Goal: Information Seeking & Learning: Learn about a topic

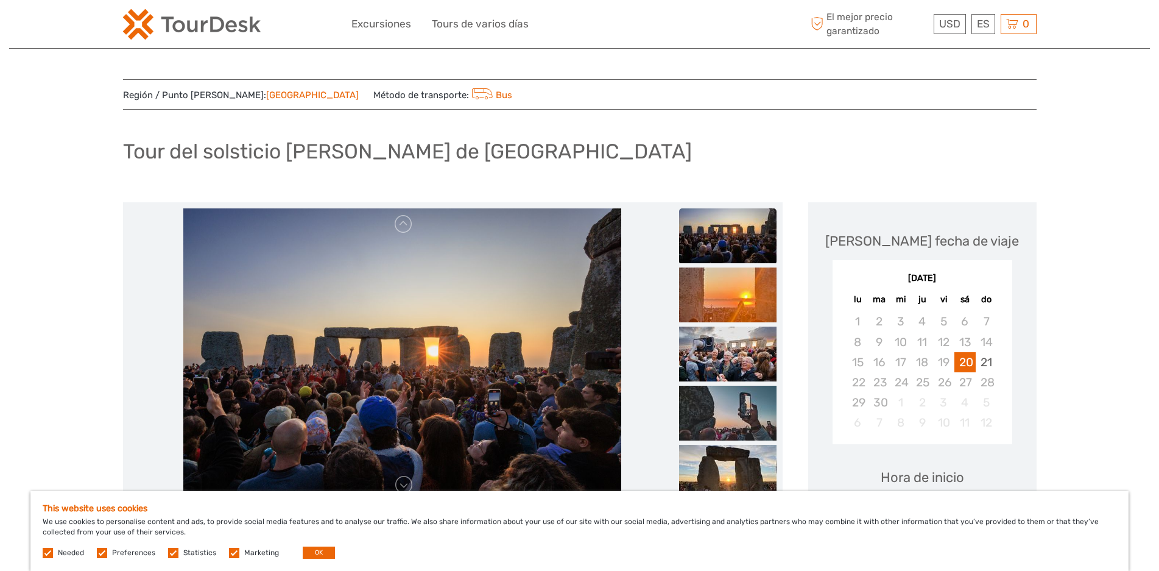
scroll to position [114, 0]
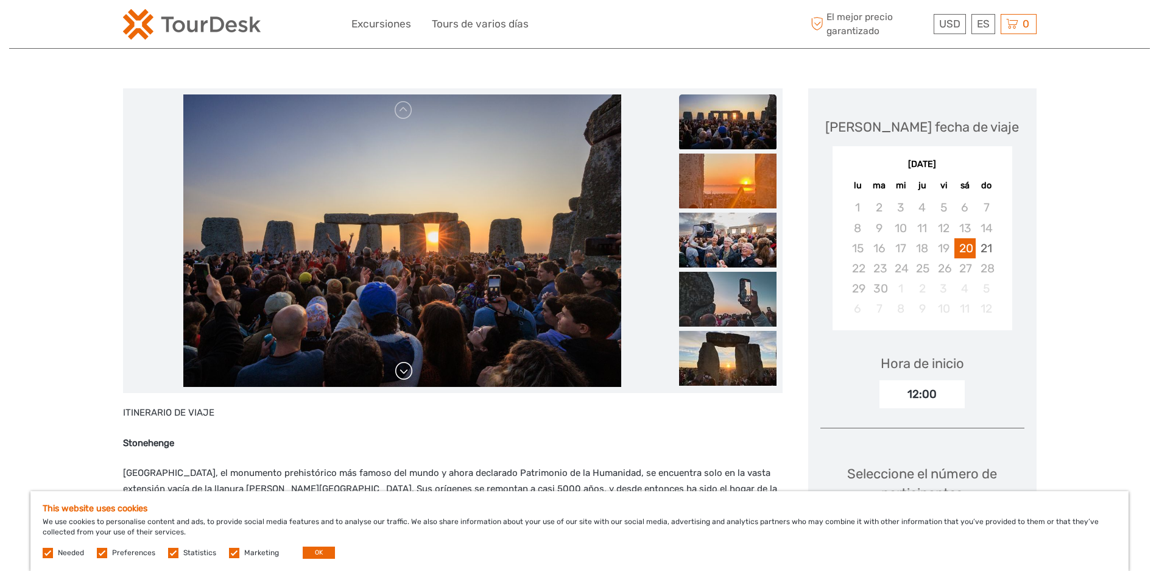
click at [403, 373] on link at bounding box center [403, 370] width 19 height 19
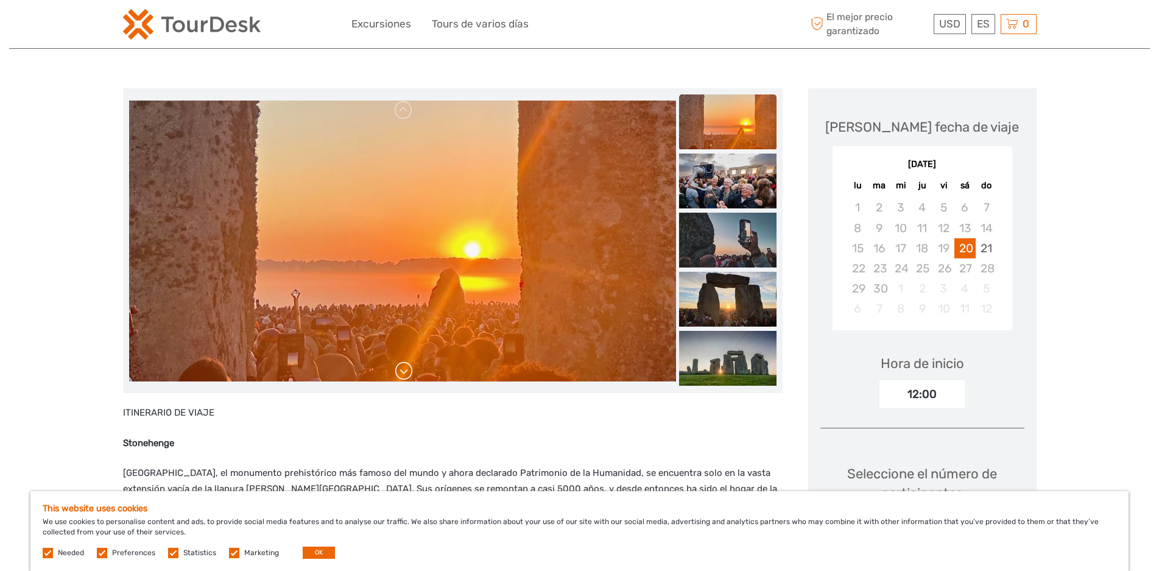
click at [403, 373] on link at bounding box center [403, 370] width 19 height 19
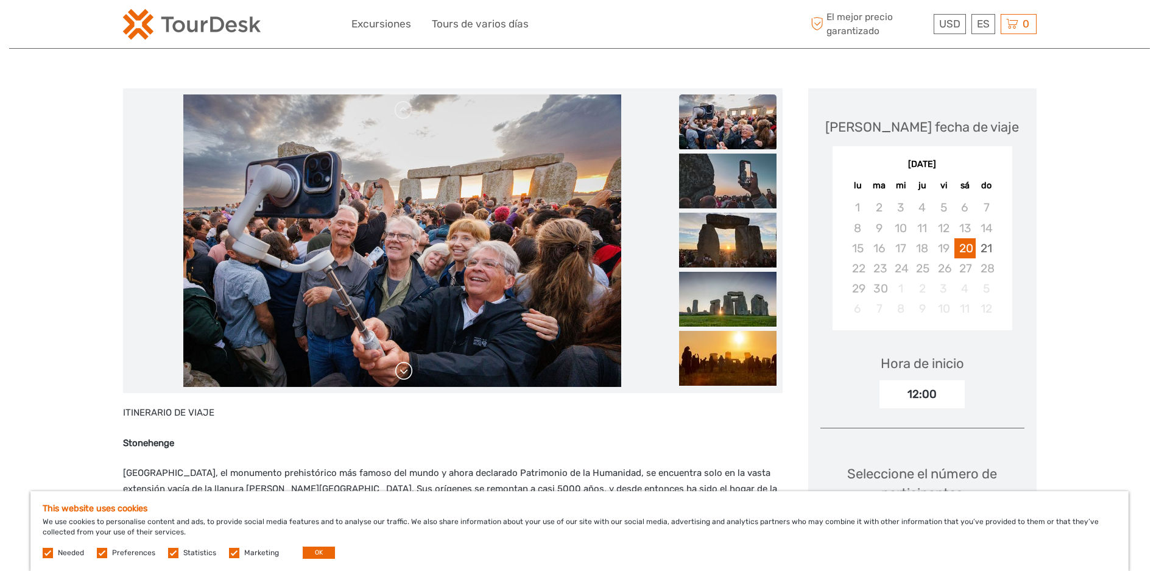
click at [403, 373] on link at bounding box center [403, 370] width 19 height 19
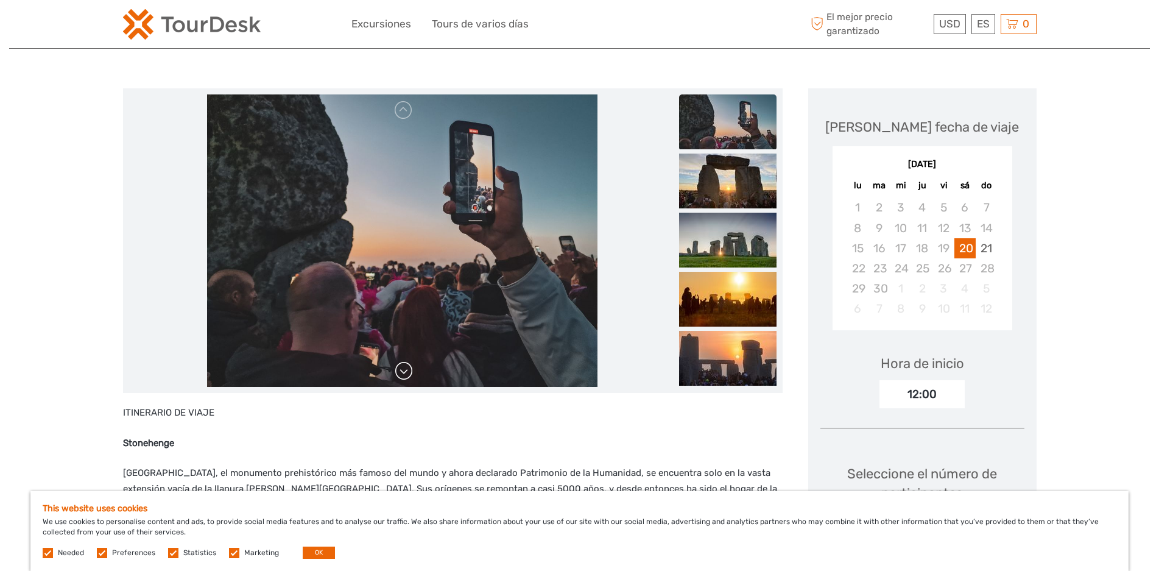
click at [403, 373] on link at bounding box center [403, 370] width 19 height 19
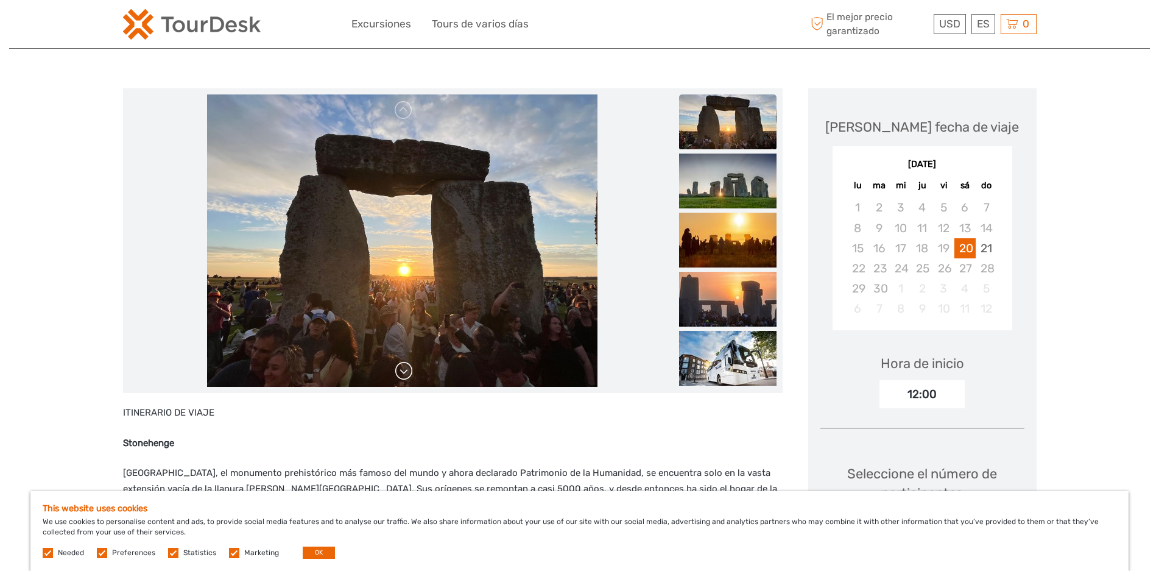
click at [403, 373] on link at bounding box center [403, 370] width 19 height 19
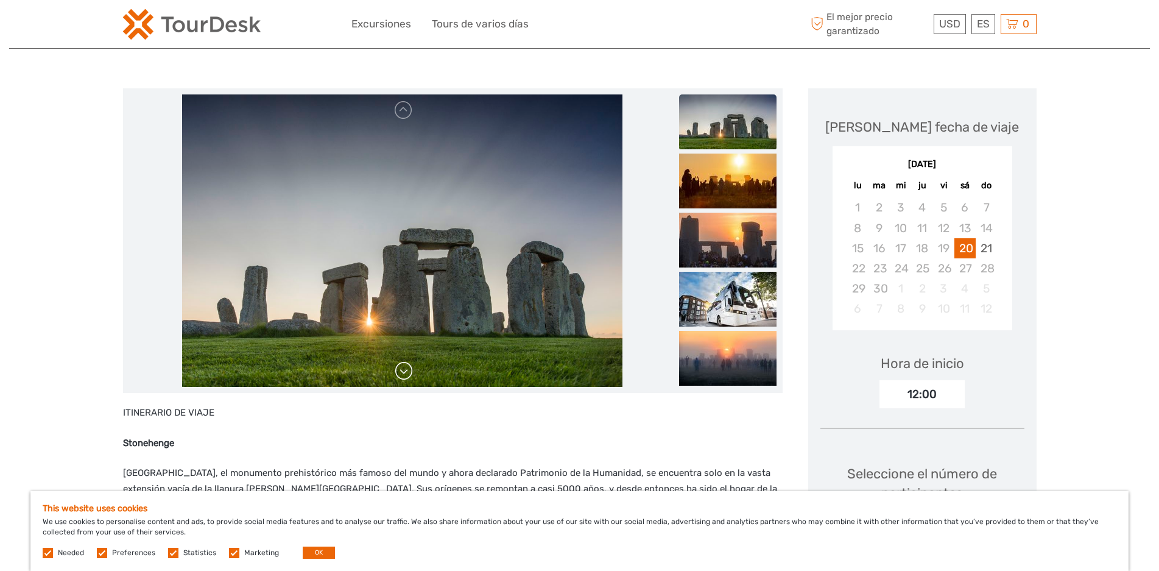
click at [403, 373] on link at bounding box center [403, 370] width 19 height 19
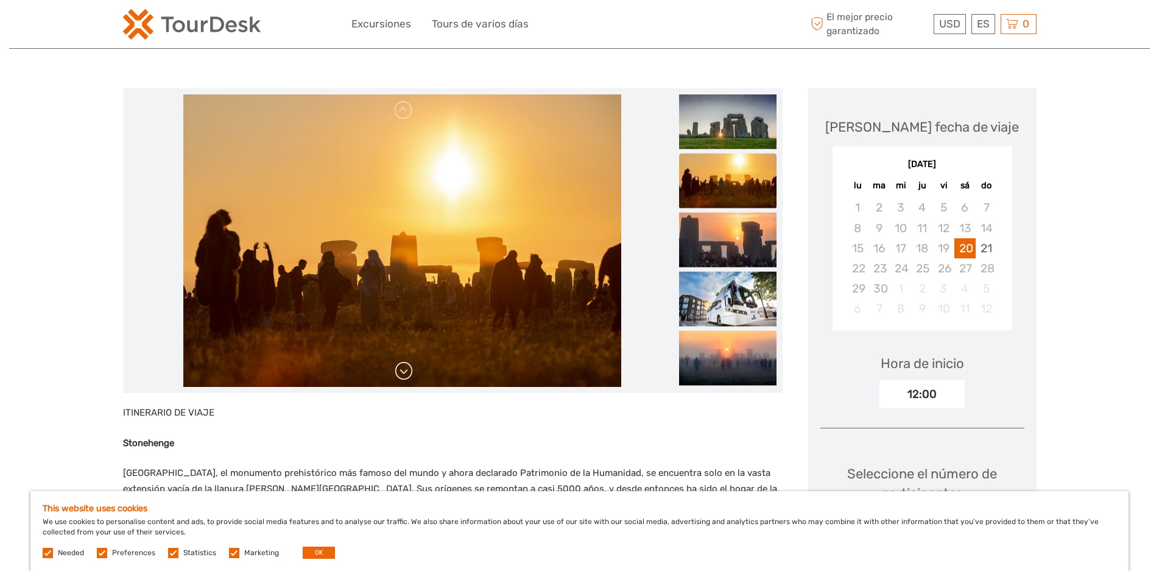
click at [403, 373] on link at bounding box center [403, 370] width 19 height 19
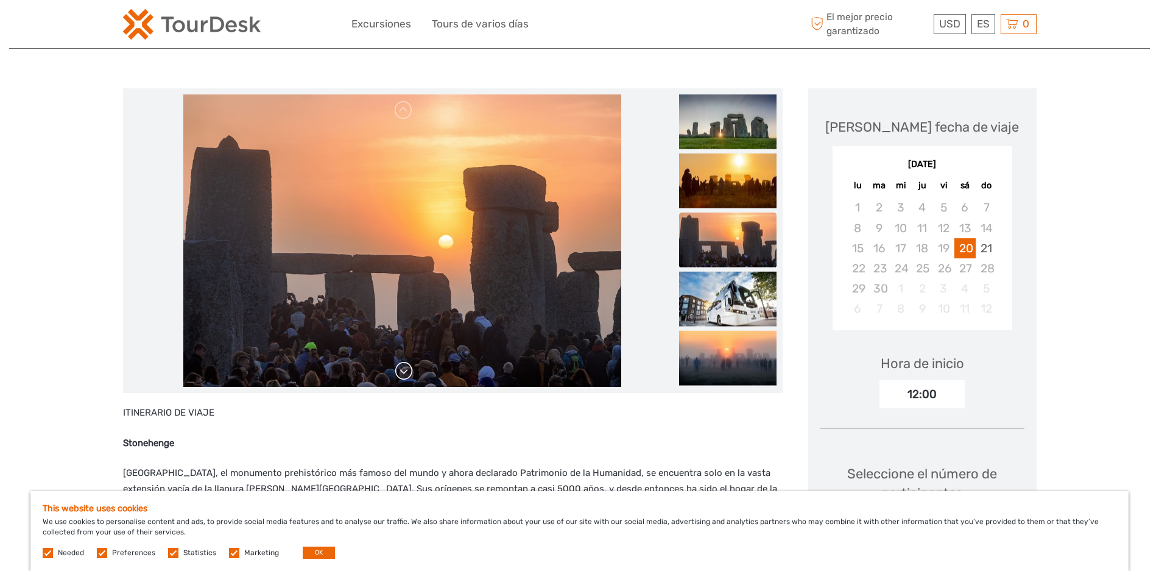
click at [403, 373] on link at bounding box center [403, 370] width 19 height 19
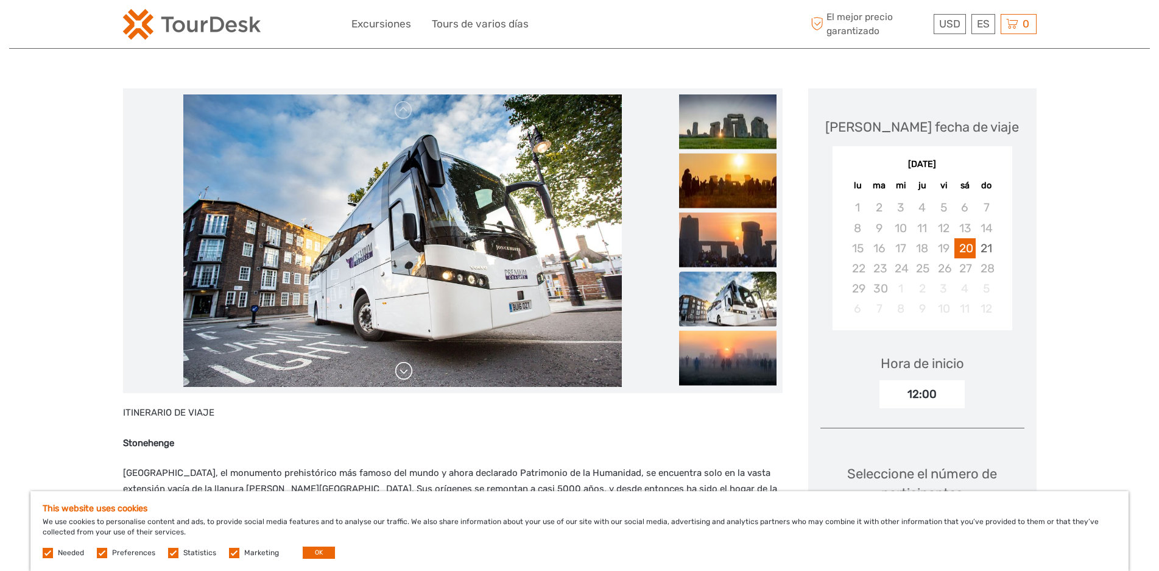
click at [403, 373] on link at bounding box center [403, 370] width 19 height 19
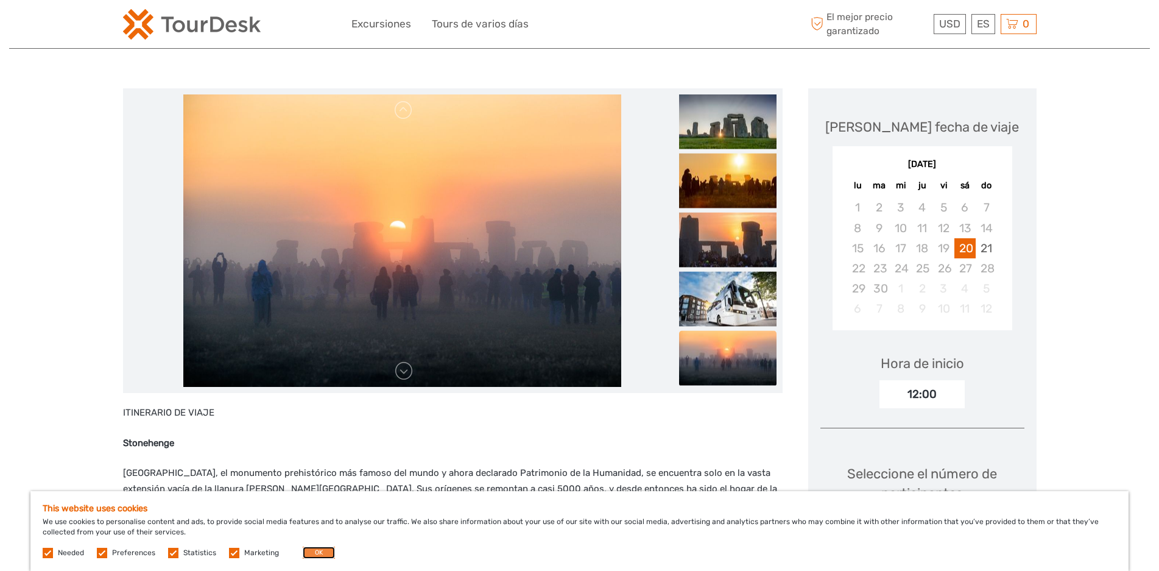
click at [322, 551] on button "OK" at bounding box center [319, 552] width 32 height 12
